Goal: Book appointment/travel/reservation

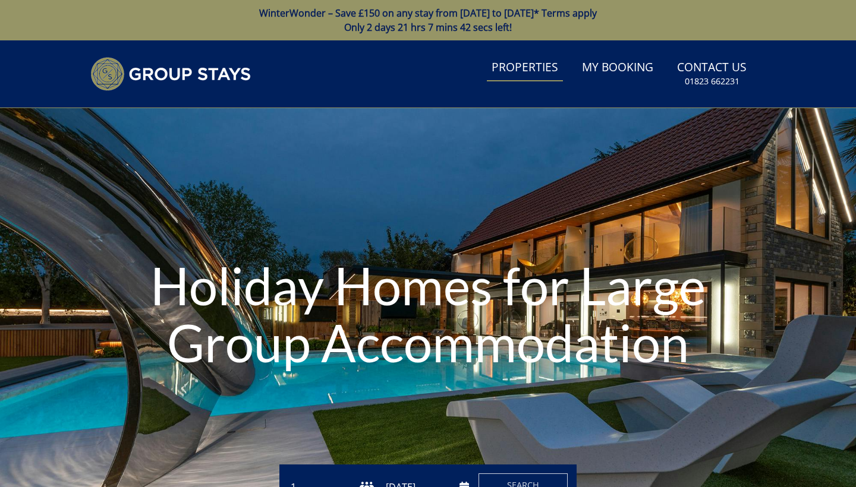
click at [509, 72] on link "Properties" at bounding box center [525, 68] width 76 height 27
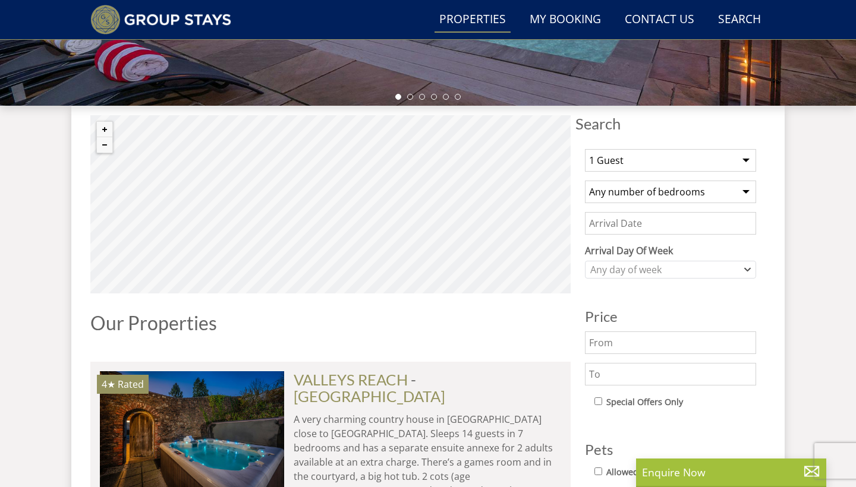
scroll to position [391, 0]
select select "25"
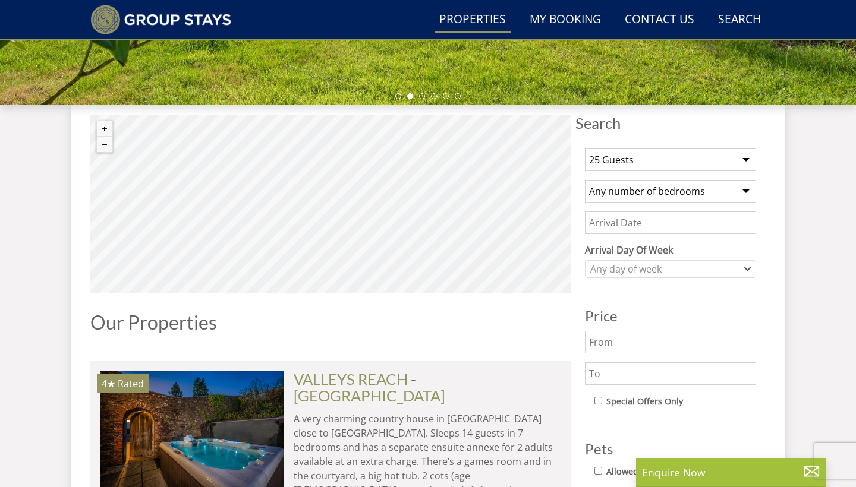
select select "10"
click at [710, 221] on input "Date" at bounding box center [670, 223] width 171 height 23
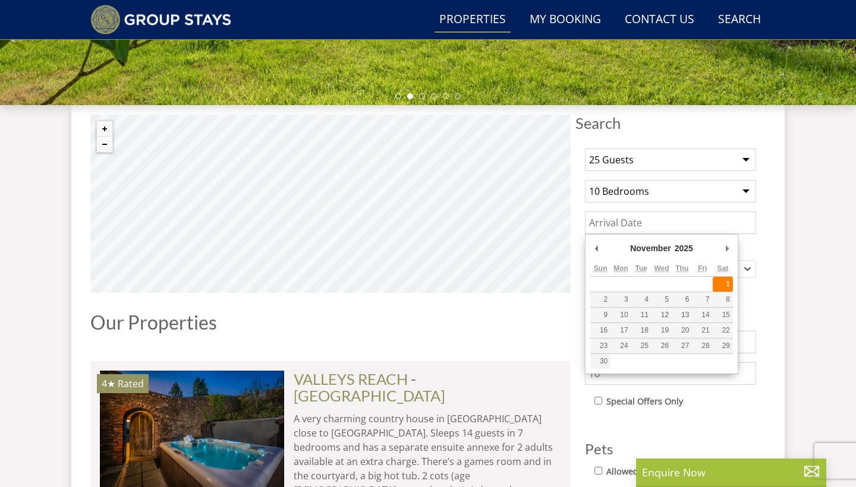
type input "[DATE]"
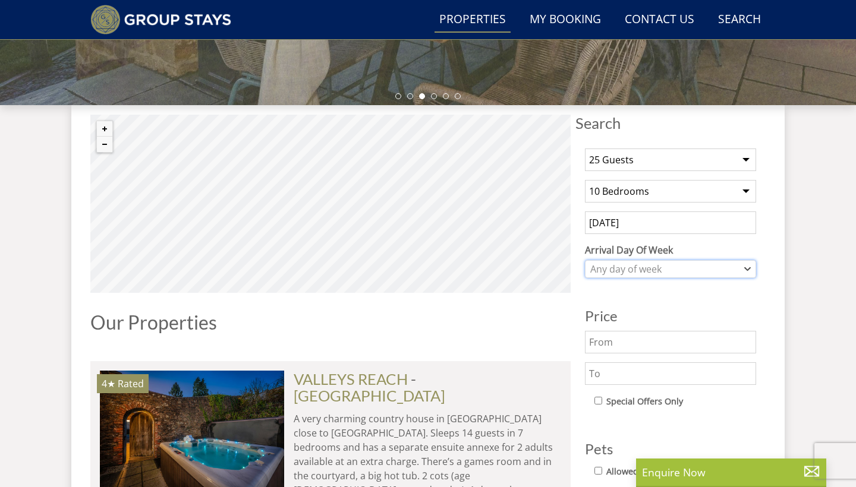
click at [712, 273] on div "Any day of week" at bounding box center [664, 269] width 154 height 13
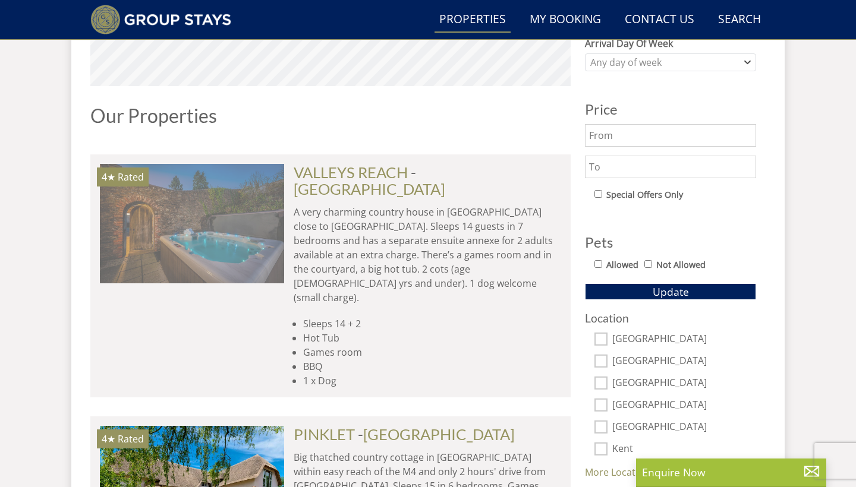
scroll to position [601, 0]
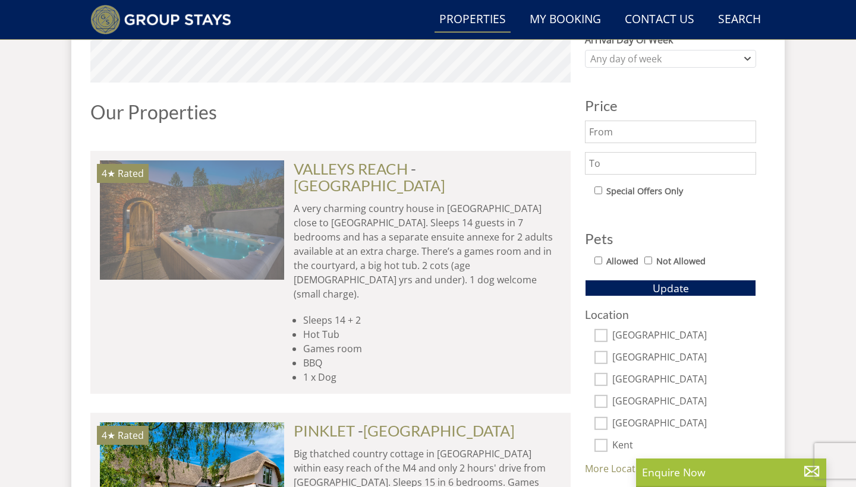
click at [254, 235] on img at bounding box center [192, 219] width 184 height 119
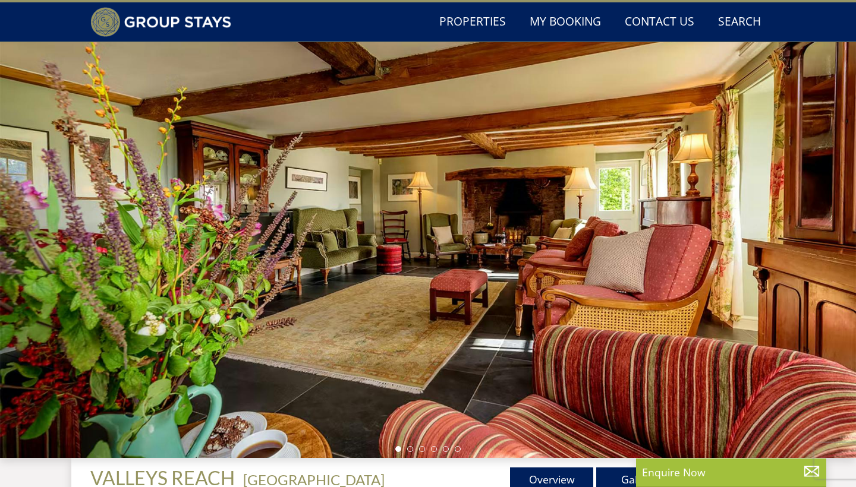
scroll to position [16, 0]
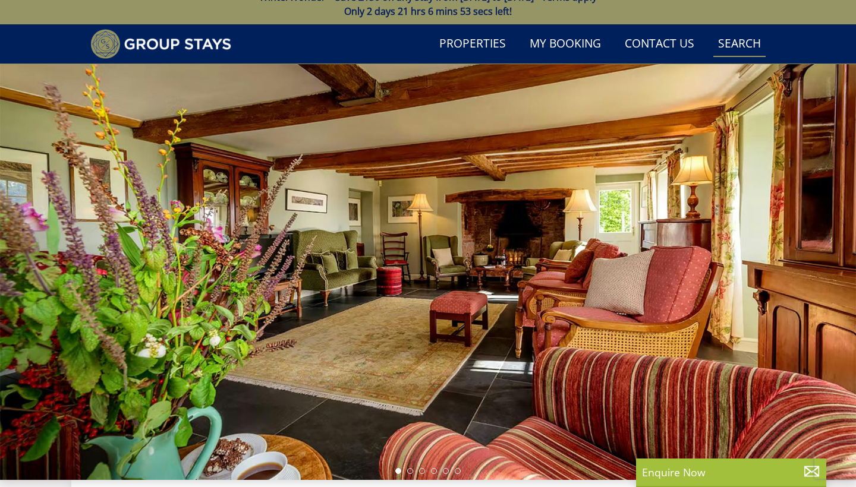
click at [758, 49] on link "Search Check Availability" at bounding box center [739, 44] width 52 height 27
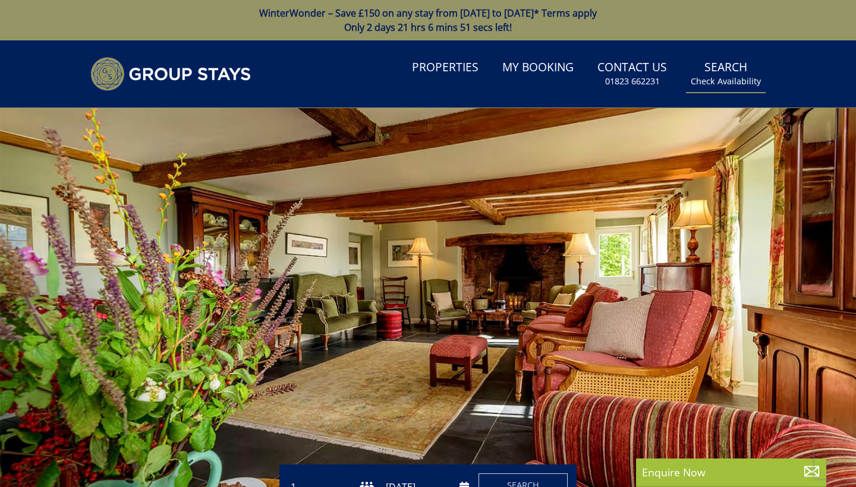
click at [731, 73] on link "Search Check Availability" at bounding box center [726, 74] width 80 height 39
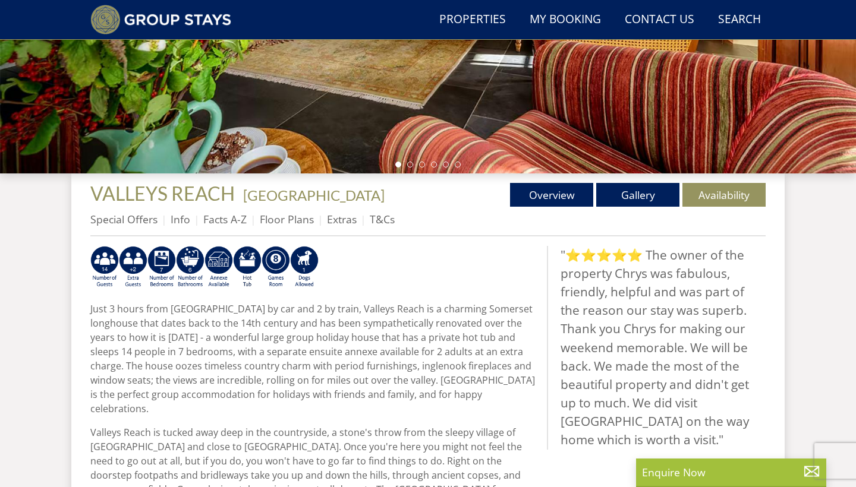
scroll to position [323, 0]
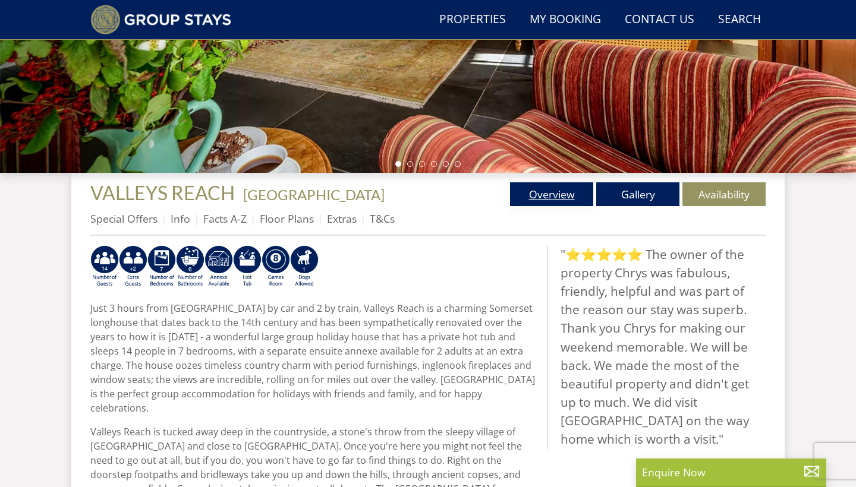
click at [566, 198] on link "Overview" at bounding box center [551, 194] width 83 height 24
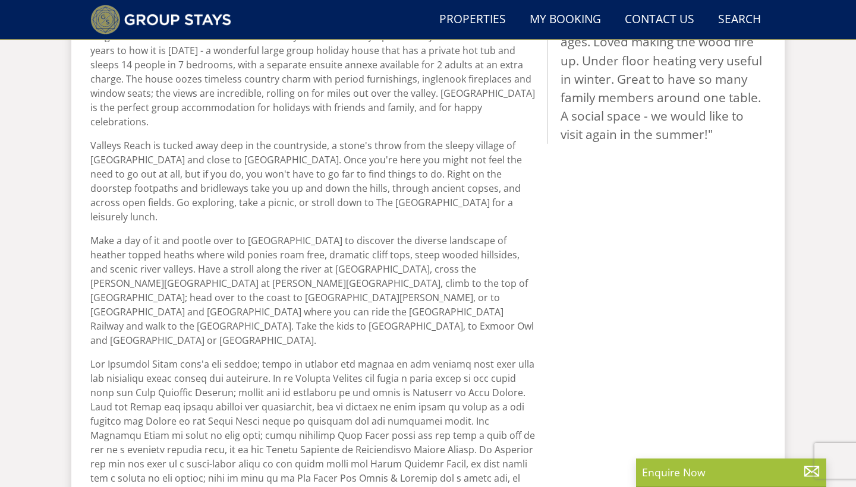
scroll to position [343, 0]
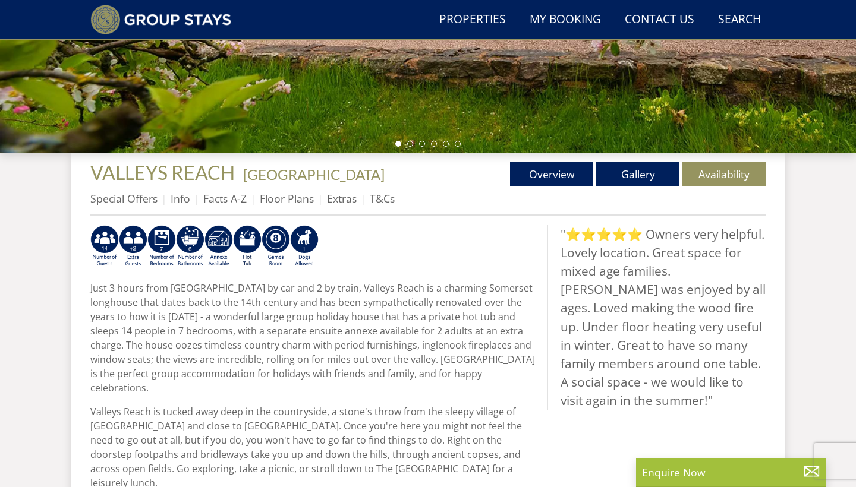
select select "25"
select select "10"
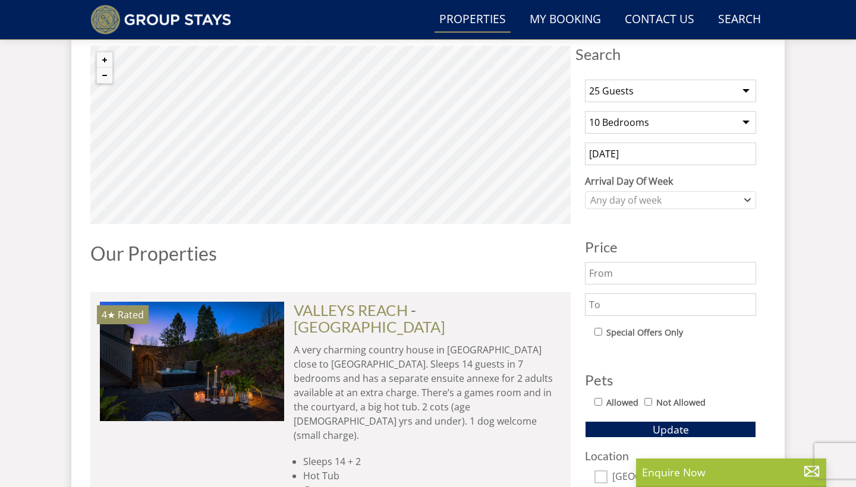
scroll to position [493, 0]
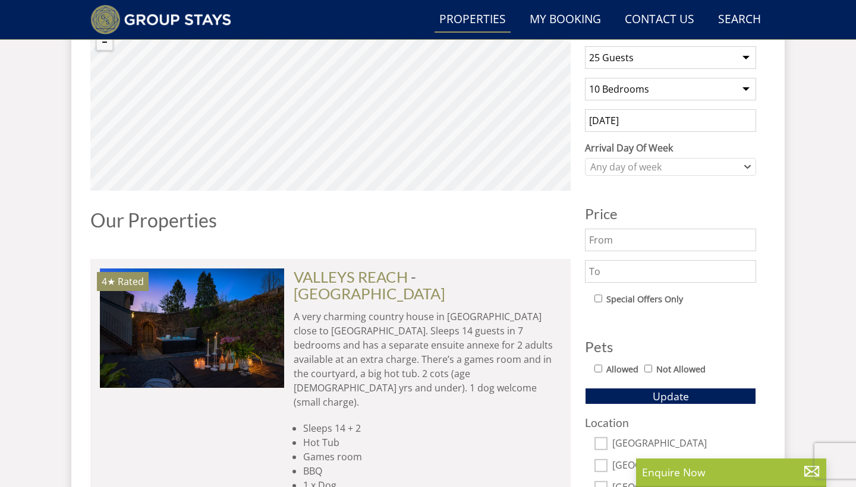
click at [663, 272] on input "text" at bounding box center [670, 271] width 171 height 23
click at [678, 119] on input "[DATE]" at bounding box center [670, 120] width 171 height 23
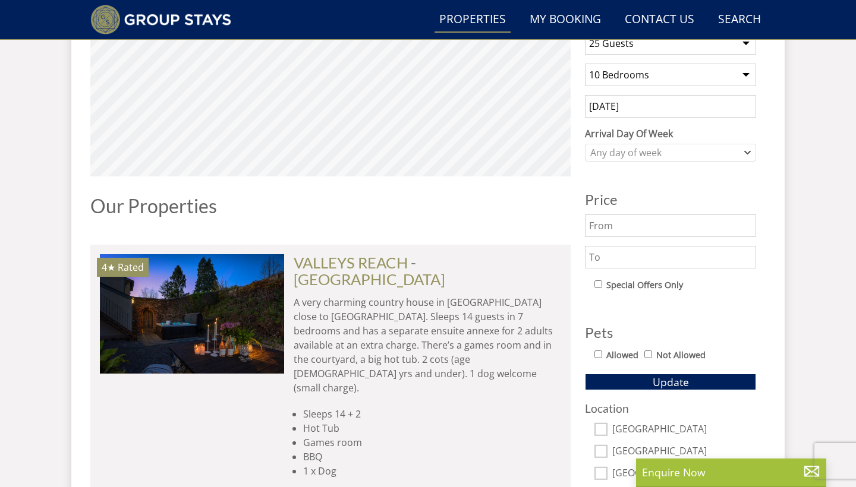
scroll to position [496, 0]
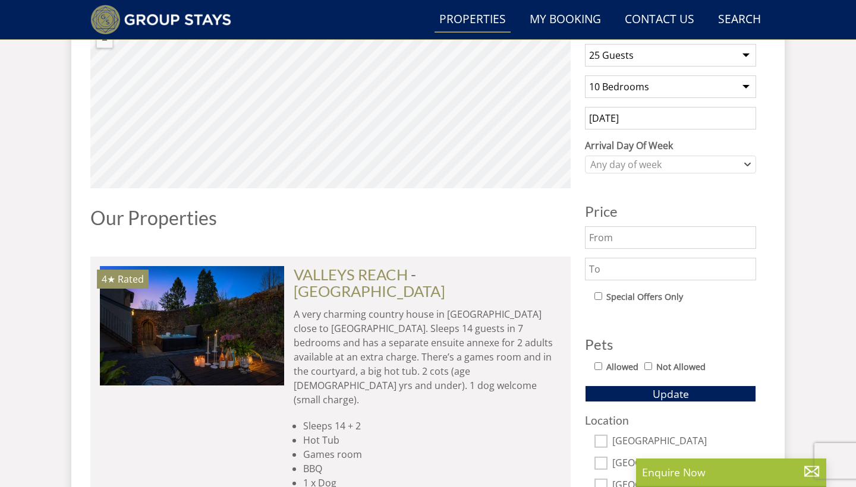
click at [692, 271] on input "text" at bounding box center [670, 269] width 171 height 23
type input "2000"
click at [727, 317] on div "1 Guest 2 Guests 3 Guests 4 Guests 5 Guests 6 Guests 7 Guests 8 Guests 9 Guests…" at bounding box center [670, 308] width 190 height 548
click at [696, 389] on button "Update" at bounding box center [670, 394] width 171 height 17
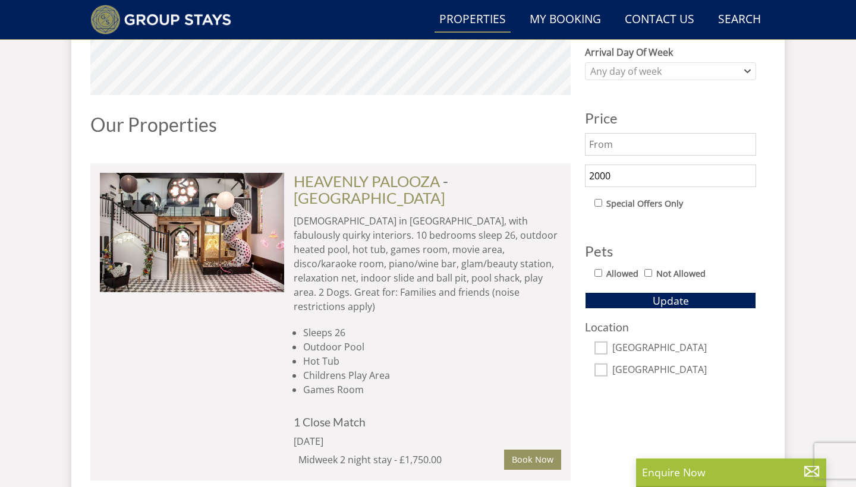
scroll to position [589, 0]
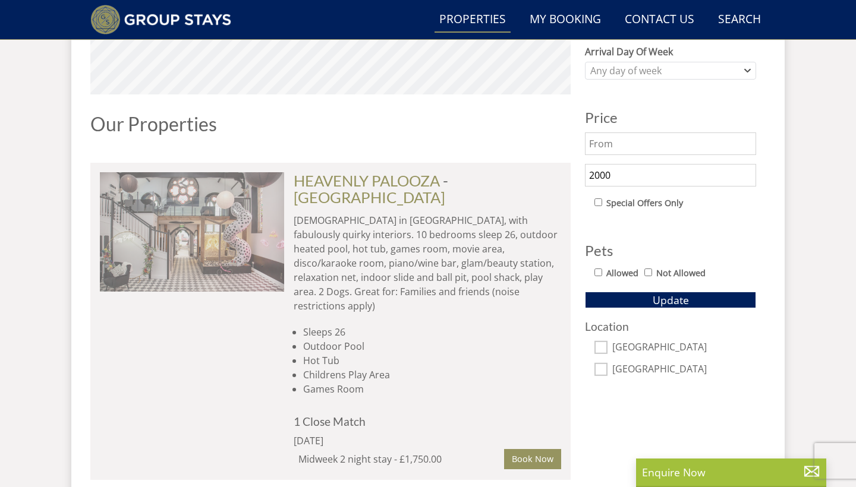
click at [255, 239] on img at bounding box center [192, 231] width 184 height 119
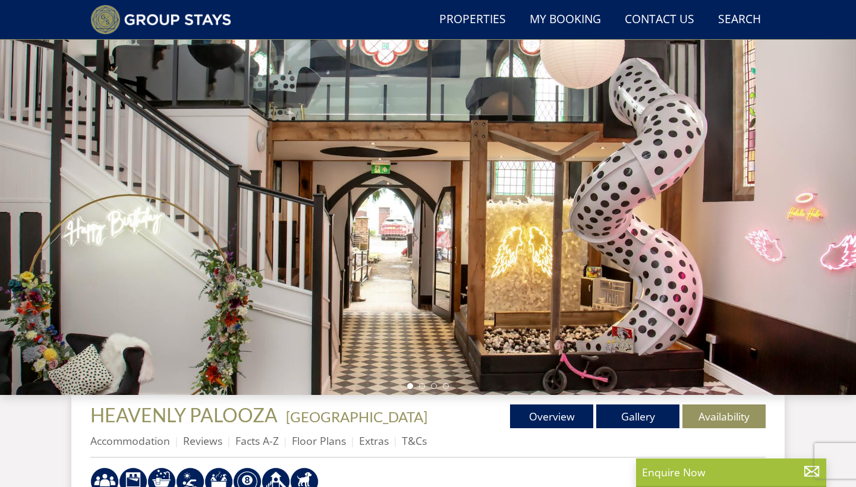
scroll to position [105, 0]
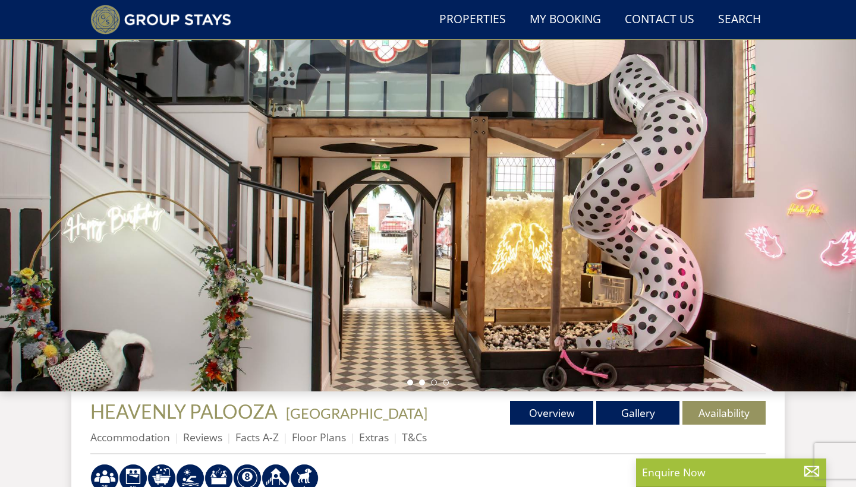
click at [424, 384] on li at bounding box center [422, 383] width 6 height 6
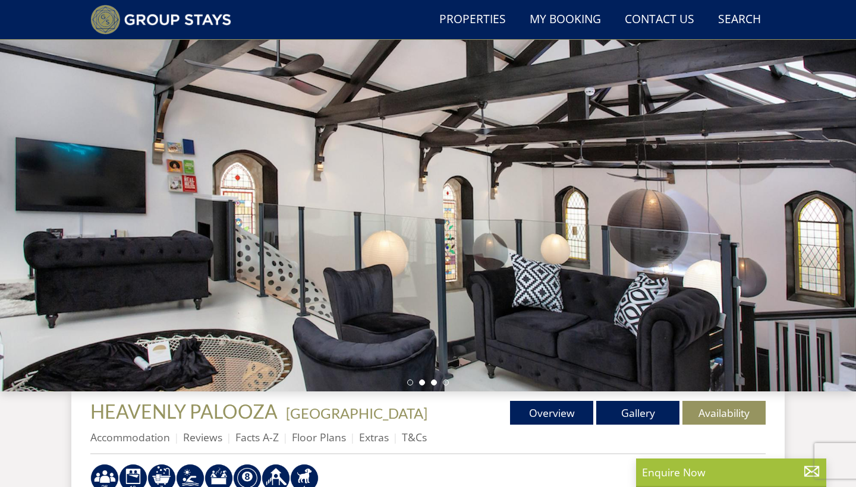
click at [433, 384] on li at bounding box center [434, 383] width 6 height 6
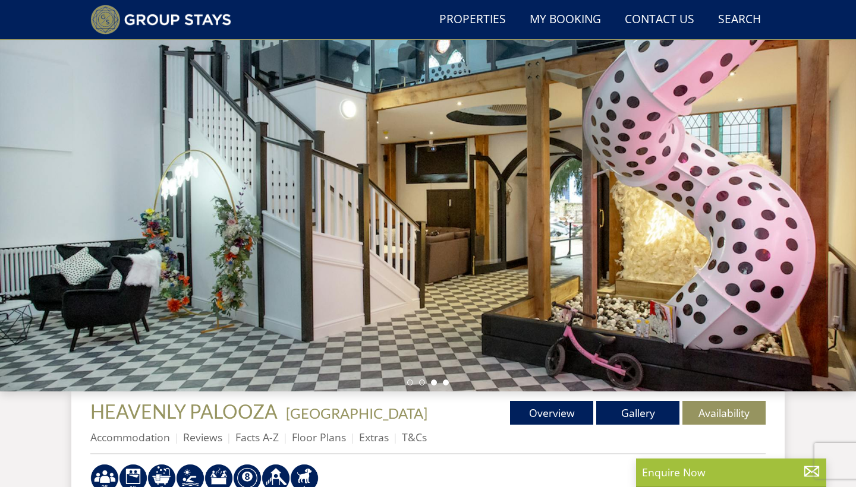
click at [443, 383] on li at bounding box center [446, 383] width 6 height 6
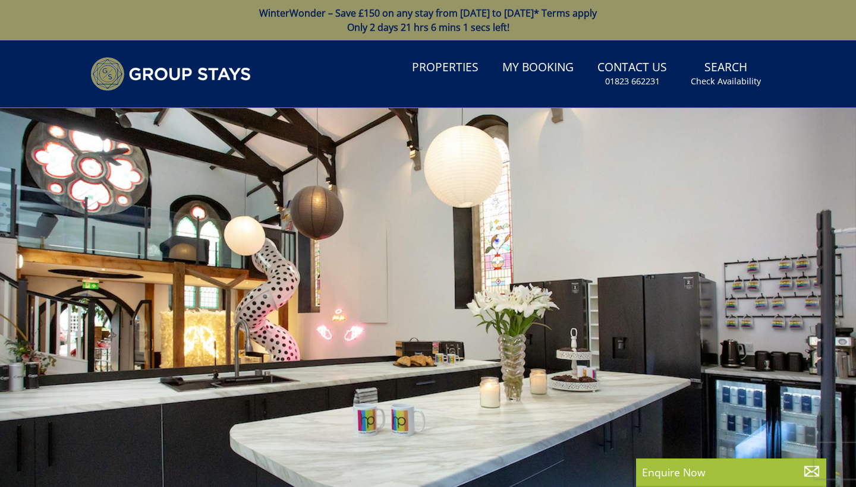
scroll to position [0, 0]
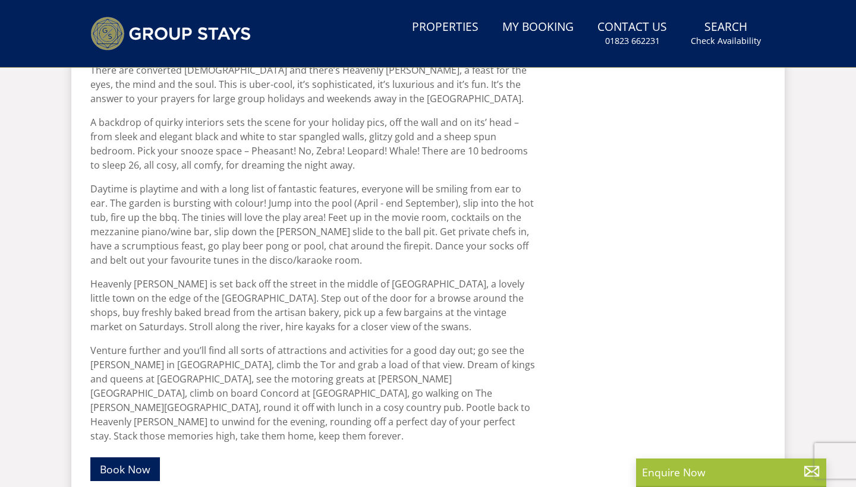
select select "25"
select select "10"
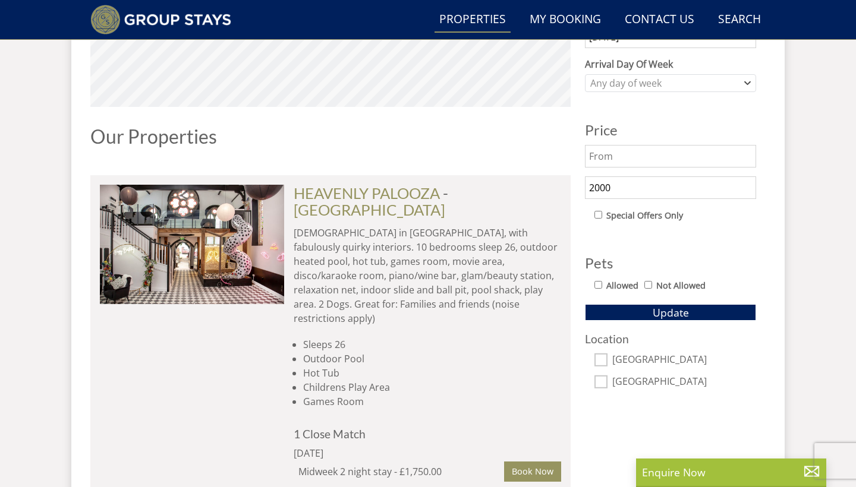
scroll to position [430, 0]
